Goal: Find specific page/section: Find specific page/section

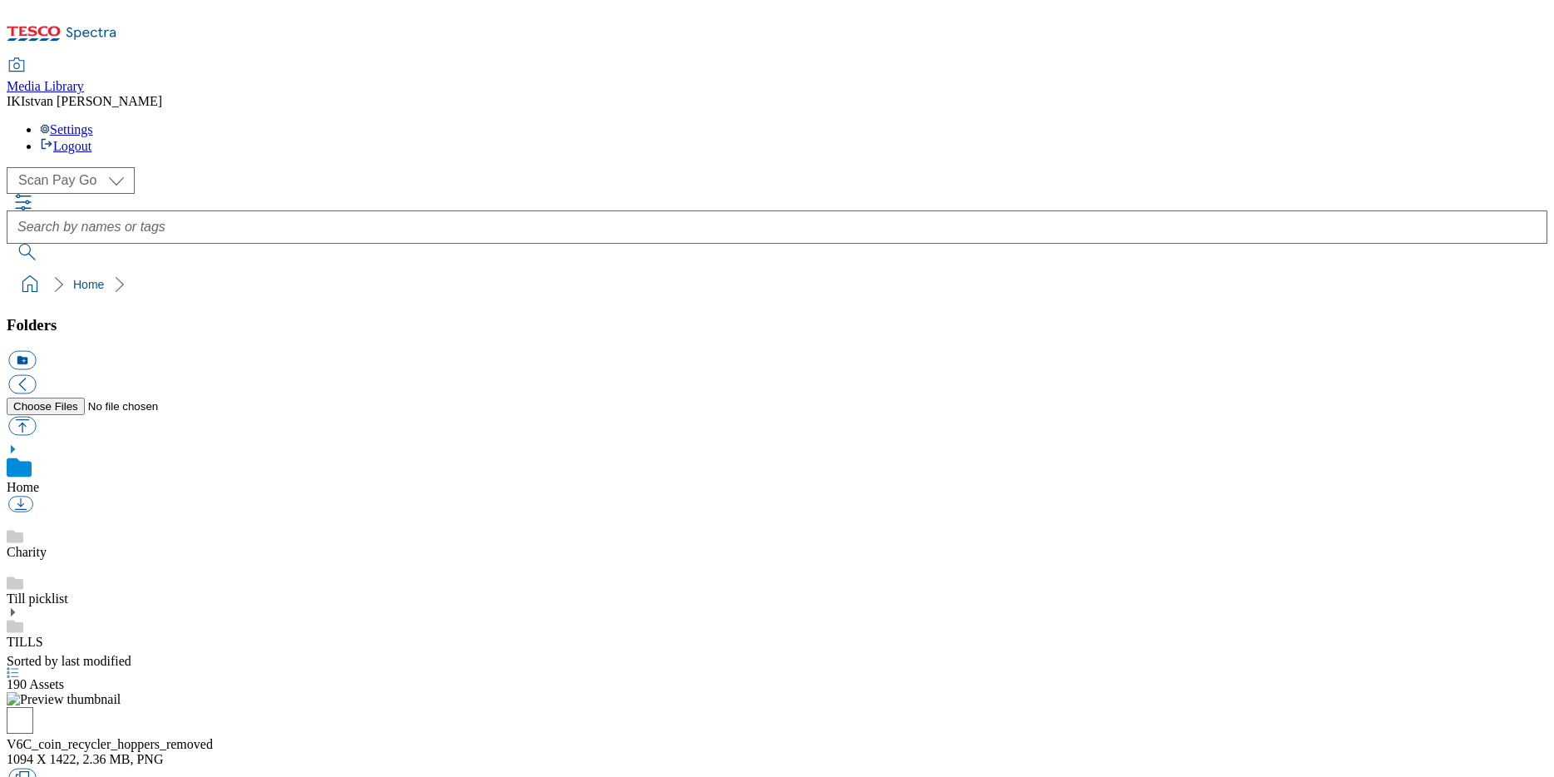
click at [1358, 167] on div "( optional ) Scan Pay Go Tills Scan Pay Go" at bounding box center [777, 213] width 1541 height 93
click at [875, 59] on div "Media Library IK Istvan Kuris Settings Logout" at bounding box center [777, 106] width 1541 height 95
click at [1319, 59] on div "Media Library IK Istvan Kuris Settings Logout" at bounding box center [777, 106] width 1541 height 95
click at [1322, 59] on div "Media Library IK Istvan Kuris Settings Logout" at bounding box center [777, 106] width 1541 height 95
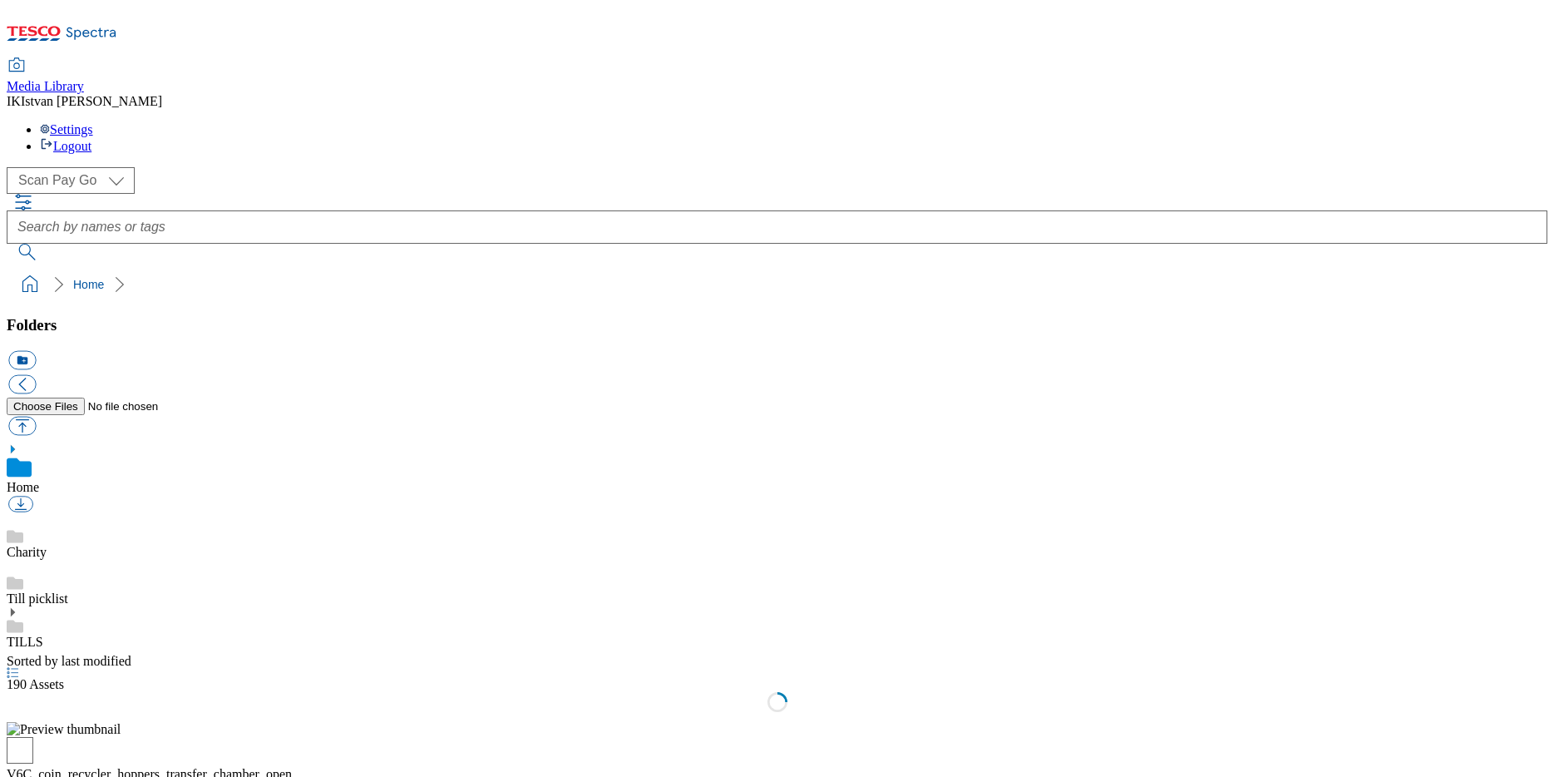
click at [102, 606] on div "TILLS" at bounding box center [777, 627] width 1541 height 43
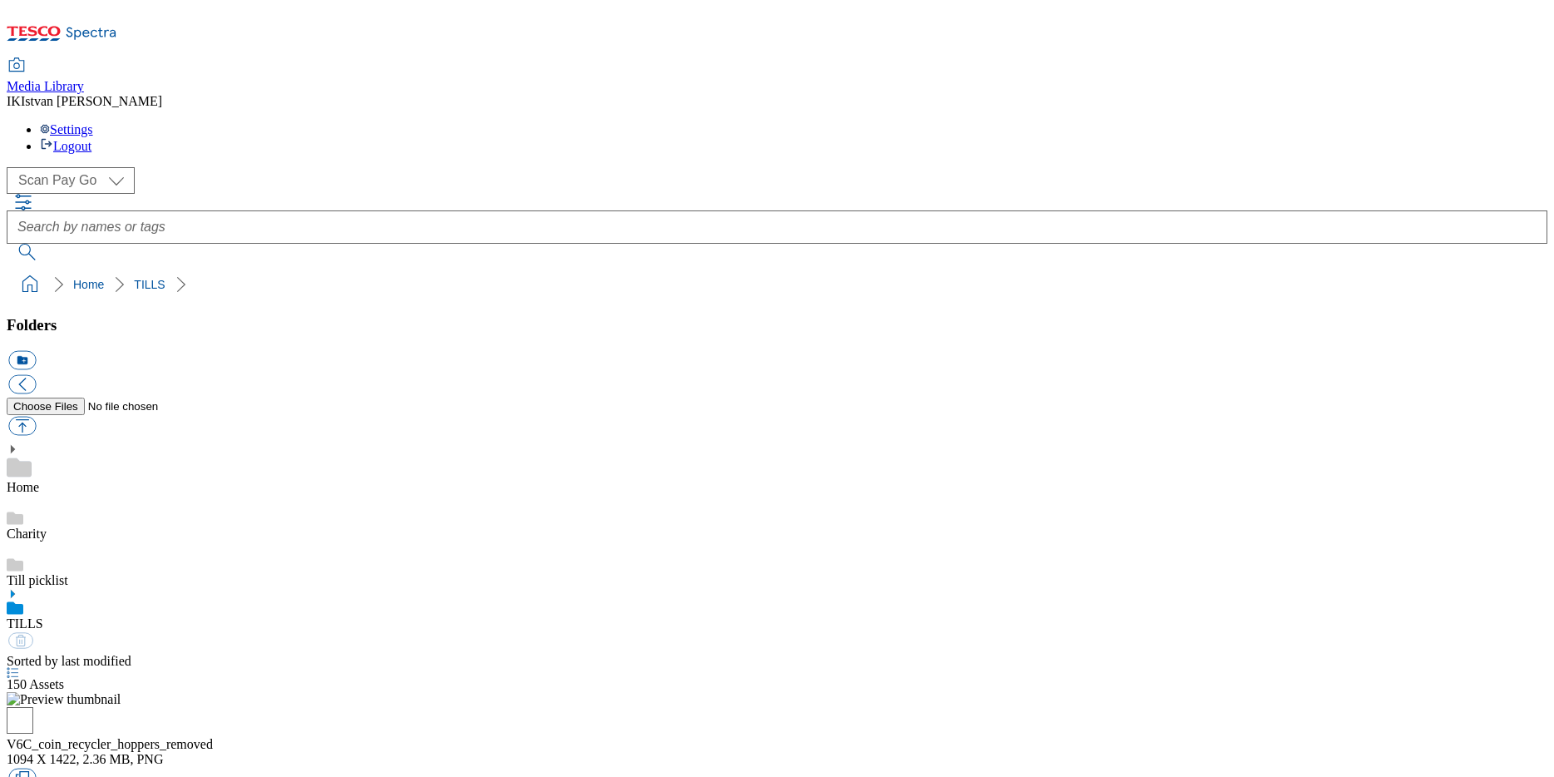
click at [18, 588] on icon at bounding box center [13, 594] width 12 height 12
click at [81, 774] on link "V6C-CR5000" at bounding box center [44, 781] width 74 height 14
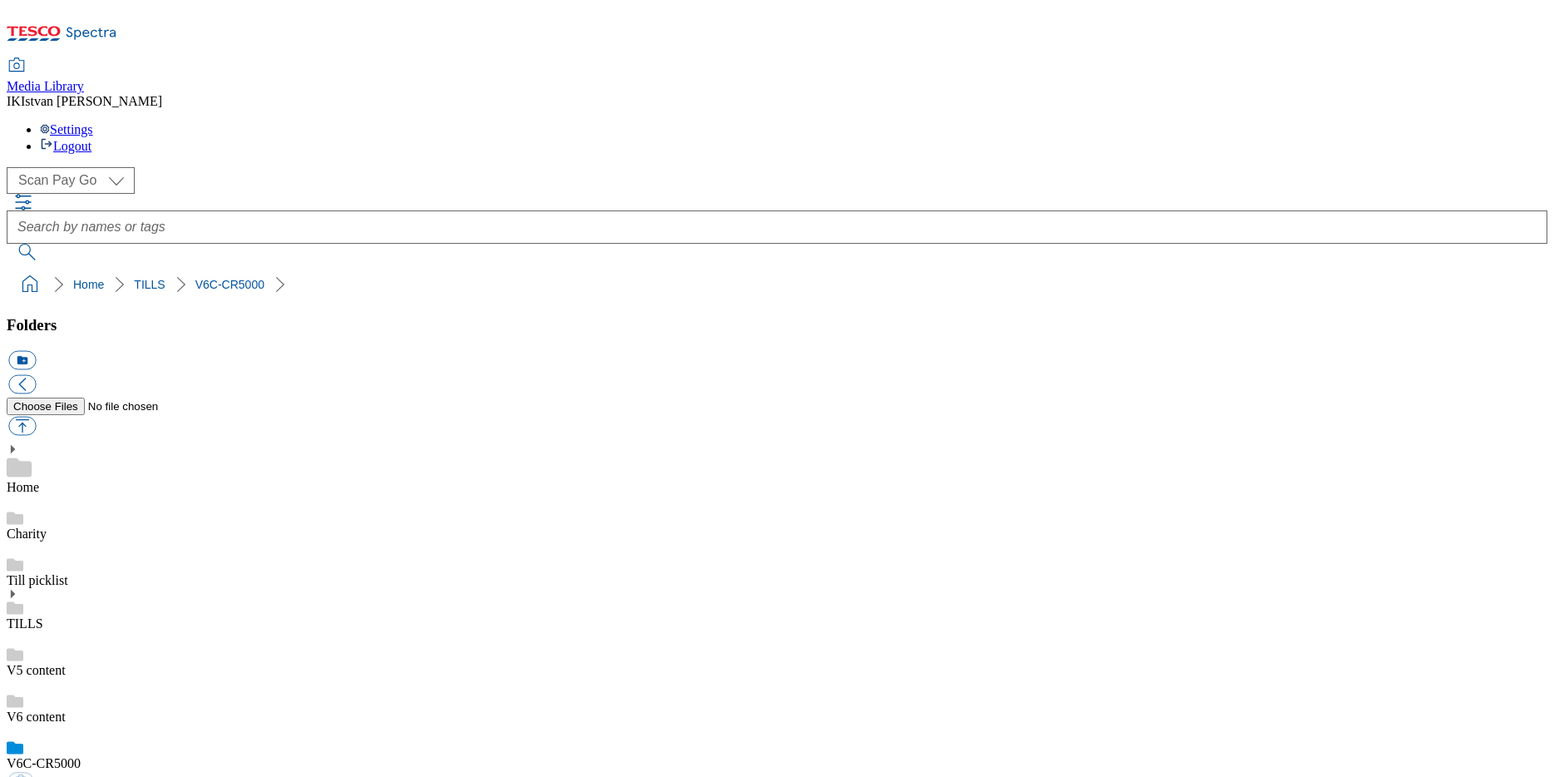
click at [430, 59] on div "Media Library IK Istvan Kuris Settings Logout" at bounding box center [777, 106] width 1541 height 95
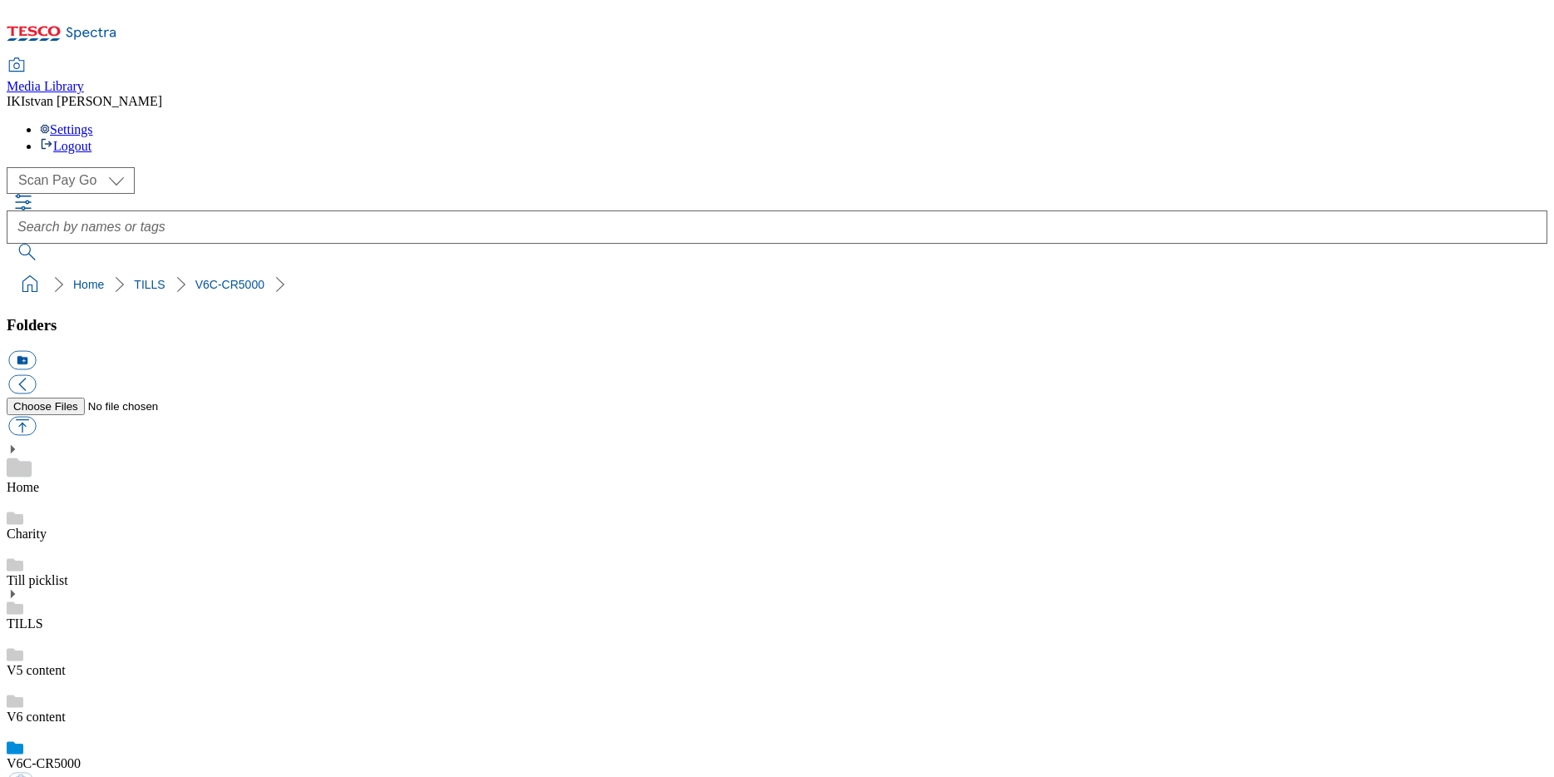
click at [383, 167] on div "( optional ) Scan Pay Go Tills Scan Pay Go" at bounding box center [777, 180] width 1541 height 27
click at [441, 167] on div "( optional ) Scan Pay Go Tills Scan Pay Go" at bounding box center [777, 213] width 1541 height 93
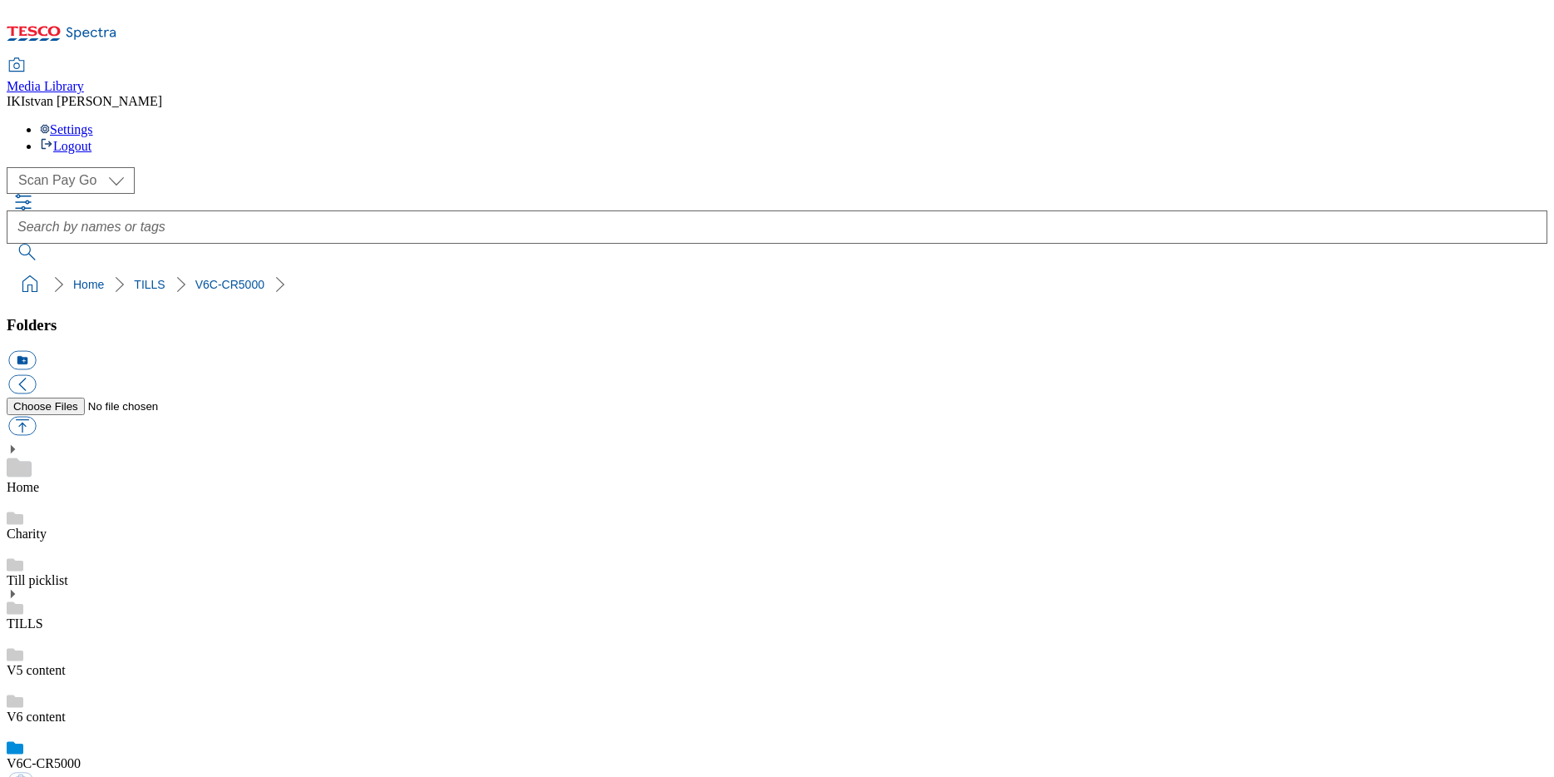
click at [966, 59] on div "Media Library IK Istvan Kuris Settings Logout" at bounding box center [777, 106] width 1541 height 95
click at [576, 59] on div "Media Library IK Istvan Kuris Settings Logout" at bounding box center [777, 106] width 1541 height 95
